Goal: Task Accomplishment & Management: Use online tool/utility

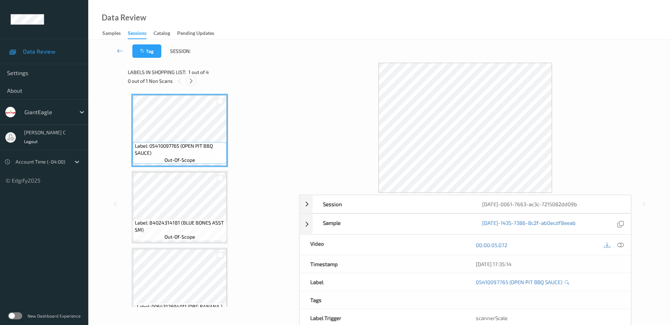
click at [195, 81] on div at bounding box center [191, 81] width 9 height 9
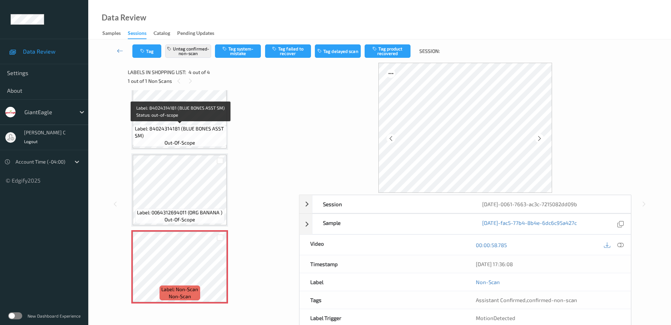
scroll to position [35, 0]
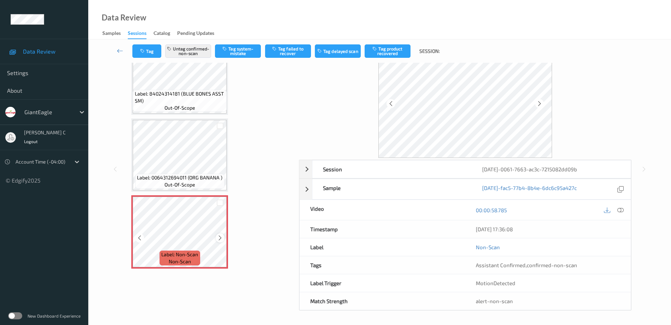
click at [221, 239] on icon at bounding box center [220, 238] width 6 height 6
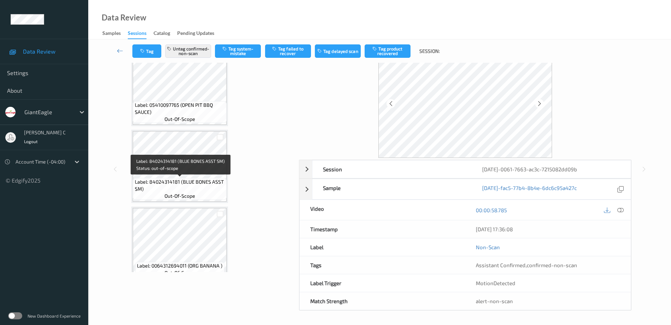
click at [180, 194] on span "out-of-scope" at bounding box center [179, 196] width 31 height 7
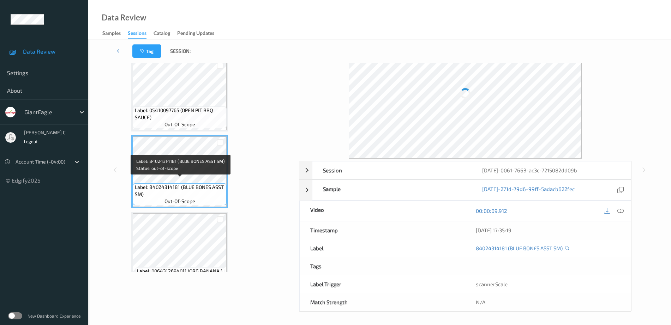
scroll to position [0, 0]
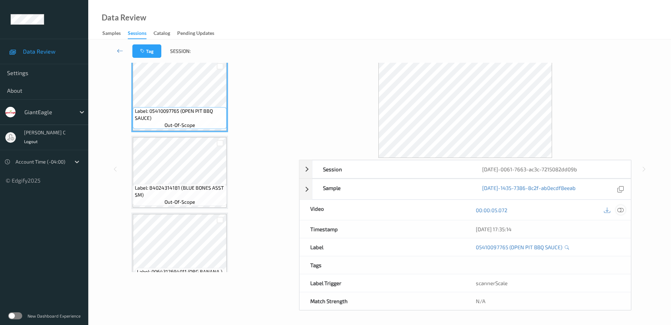
click at [620, 213] on div at bounding box center [621, 210] width 10 height 10
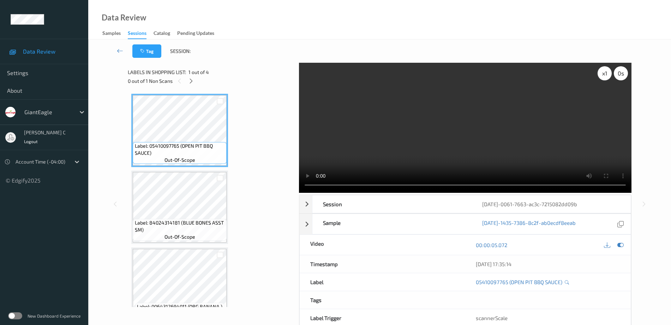
click at [602, 76] on div "x 1" at bounding box center [604, 73] width 14 height 14
click at [603, 76] on div "x 2" at bounding box center [604, 73] width 14 height 14
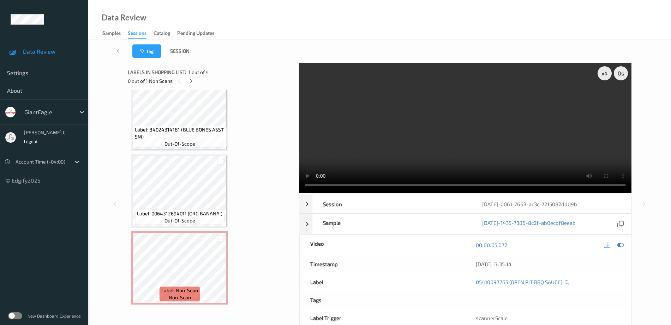
scroll to position [94, 0]
